Goal: Task Accomplishment & Management: Complete application form

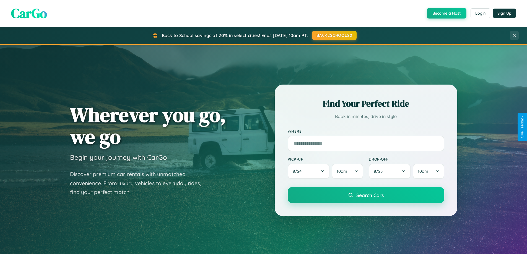
scroll to position [1064, 0]
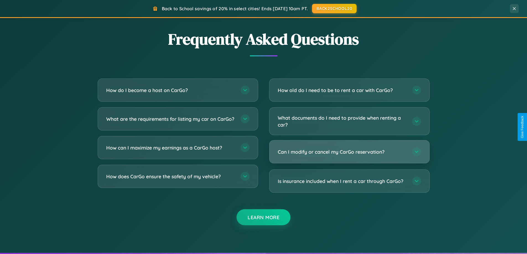
click at [349, 152] on h3 "Can I modify or cancel my CarGo reservation?" at bounding box center [342, 152] width 129 height 7
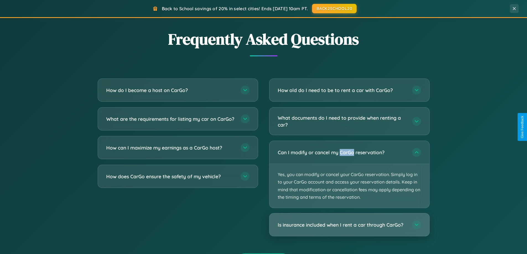
click at [349, 225] on h3 "Is insurance included when I rent a car through CarGo?" at bounding box center [342, 225] width 129 height 7
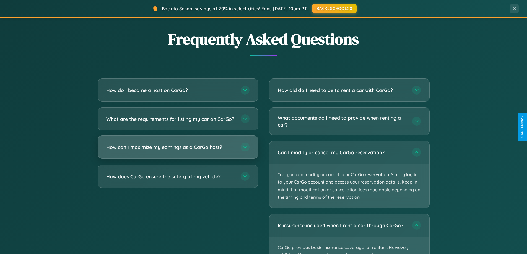
click at [178, 151] on h3 "How can I maximize my earnings as a CarGo host?" at bounding box center [170, 147] width 129 height 7
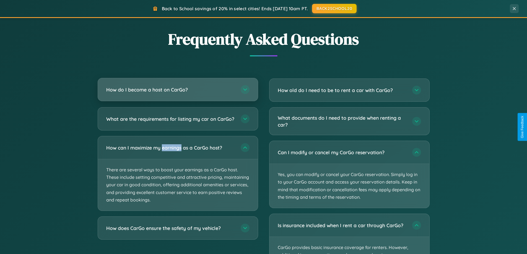
click at [178, 90] on h3 "How do I become a host on CarGo?" at bounding box center [170, 89] width 129 height 7
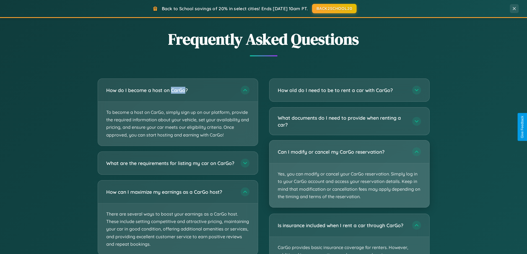
click at [349, 175] on p "Yes, you can modify or cancel your CarGo reservation. Simply log in to your Car…" at bounding box center [349, 185] width 160 height 44
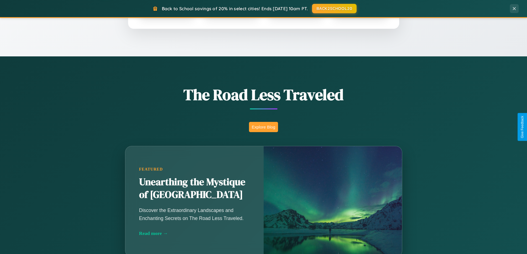
click at [263, 127] on button "Explore Blog" at bounding box center [263, 127] width 29 height 10
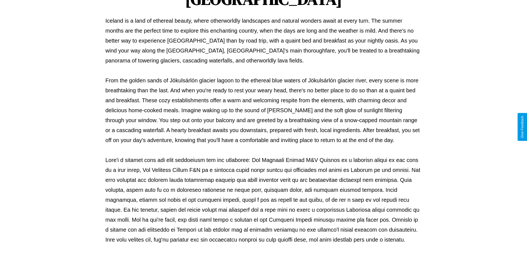
scroll to position [179, 0]
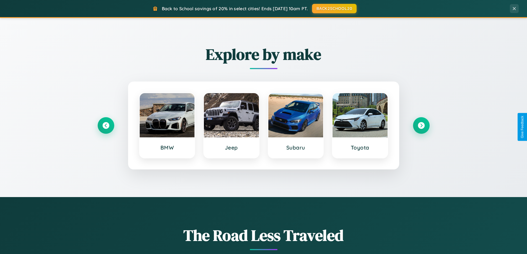
scroll to position [238, 0]
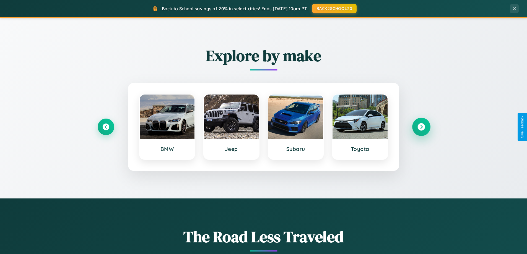
click at [421, 127] on icon at bounding box center [420, 126] width 7 height 7
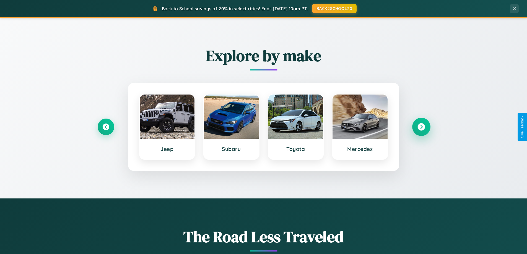
click at [421, 127] on icon at bounding box center [420, 126] width 7 height 7
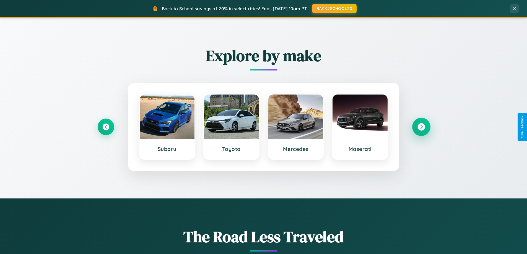
click at [421, 127] on icon at bounding box center [420, 126] width 7 height 7
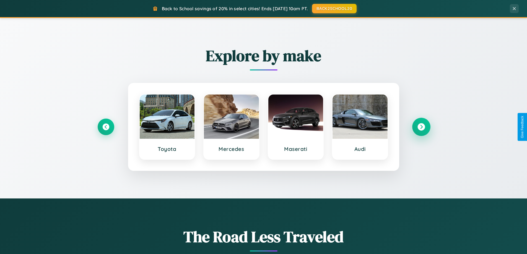
click at [421, 127] on icon at bounding box center [420, 126] width 7 height 7
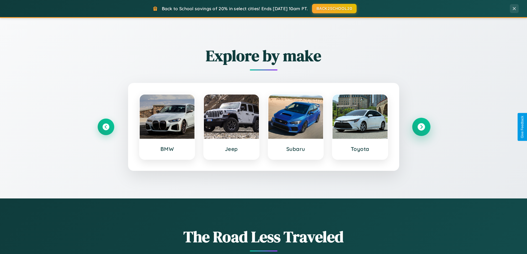
click at [421, 127] on icon at bounding box center [420, 126] width 7 height 7
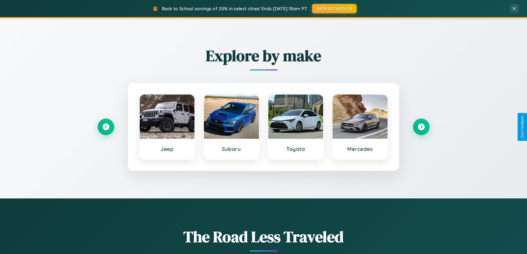
scroll to position [0, 0]
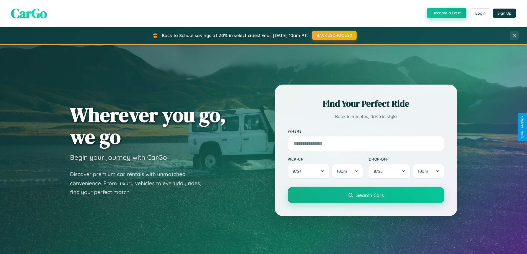
click at [446, 13] on button "Become a Host" at bounding box center [447, 13] width 40 height 11
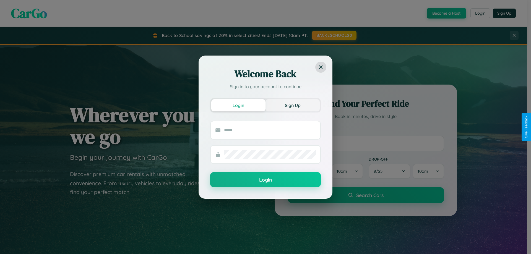
click at [293, 105] on button "Sign Up" at bounding box center [292, 105] width 54 height 12
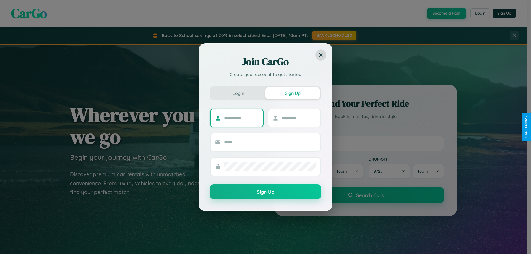
click at [241, 118] on input "text" at bounding box center [241, 118] width 35 height 9
type input "******"
click at [298, 118] on input "text" at bounding box center [299, 118] width 35 height 9
type input "******"
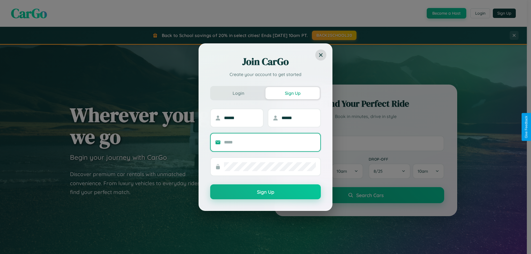
click at [270, 142] on input "text" at bounding box center [270, 142] width 92 height 9
type input "**********"
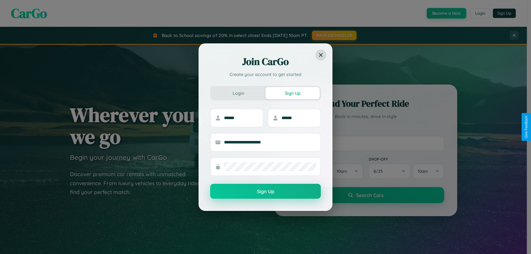
click at [265, 192] on button "Sign Up" at bounding box center [265, 191] width 111 height 15
